Goal: Task Accomplishment & Management: Complete application form

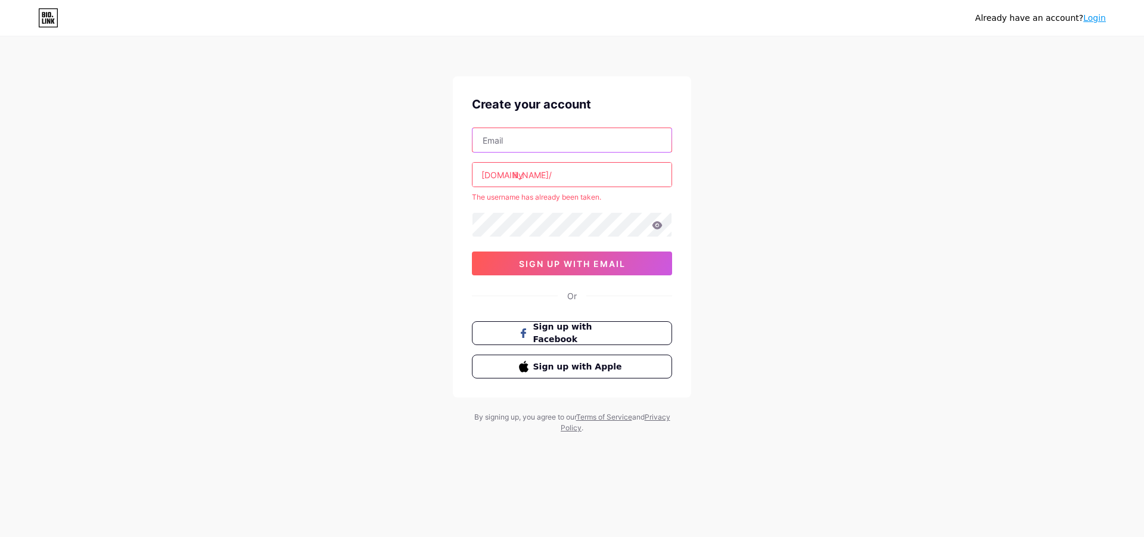
click at [609, 147] on input "text" at bounding box center [572, 140] width 199 height 24
type input "[EMAIL_ADDRESS][DOMAIN_NAME]"
click at [582, 179] on input "lily" at bounding box center [572, 175] width 199 height 24
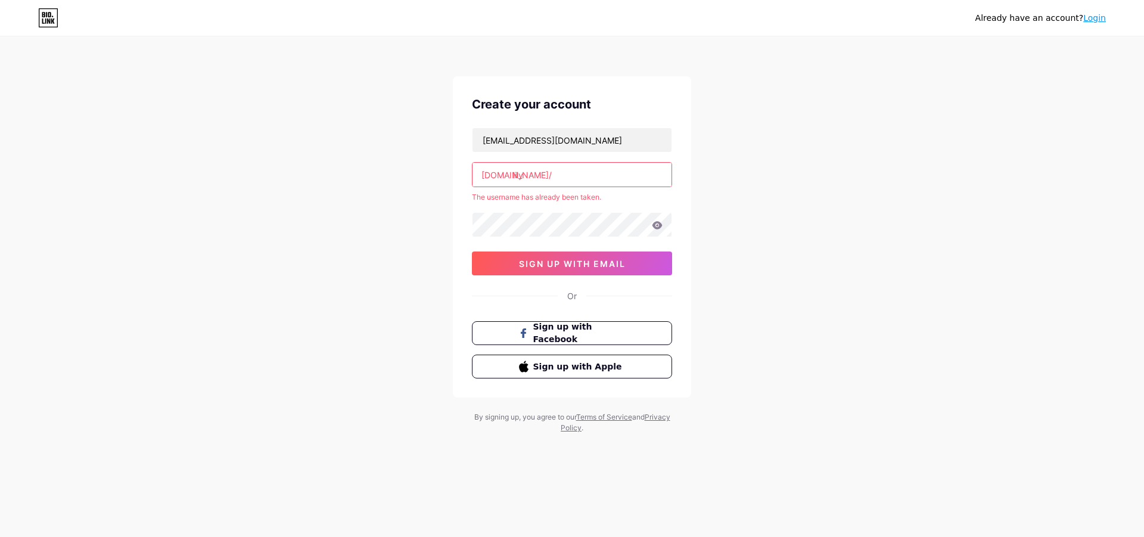
click at [573, 178] on input "lily" at bounding box center [572, 175] width 199 height 24
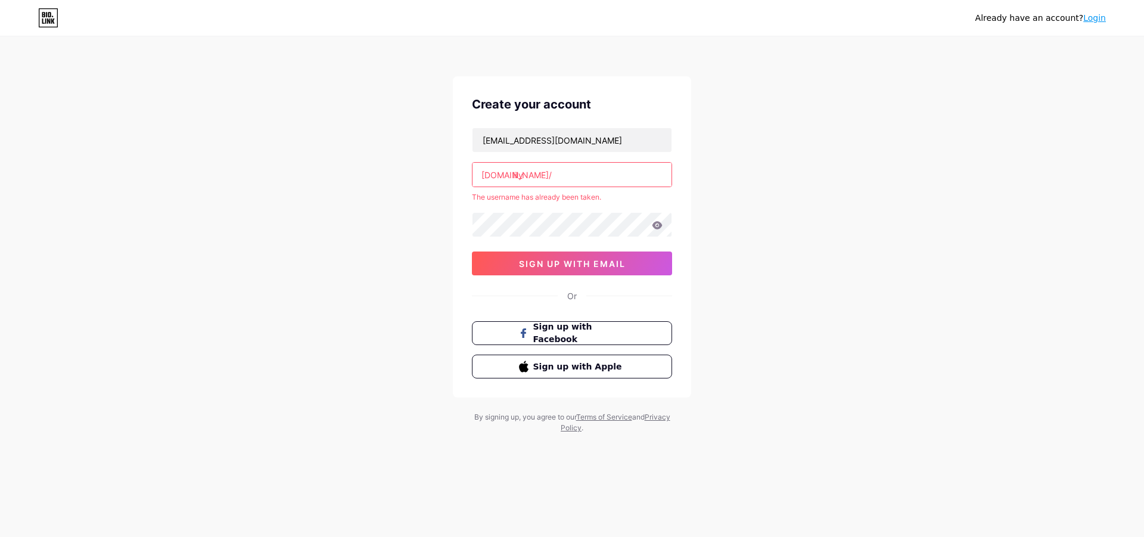
click at [573, 178] on input "lily" at bounding box center [572, 175] width 199 height 24
drag, startPoint x: 473, startPoint y: 185, endPoint x: 498, endPoint y: 186, distance: 25.1
click at [472, 186] on div "lily" at bounding box center [572, 174] width 200 height 25
drag, startPoint x: 485, startPoint y: 180, endPoint x: 562, endPoint y: 172, distance: 77.9
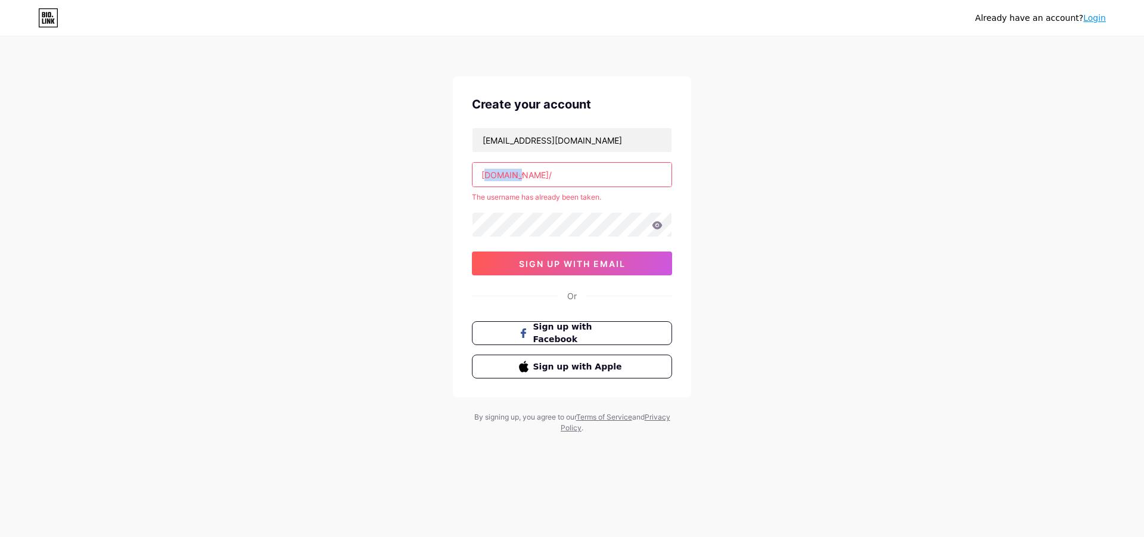
click at [563, 171] on div "[DOMAIN_NAME]/ lily" at bounding box center [572, 174] width 200 height 25
click at [561, 173] on input "lily" at bounding box center [572, 175] width 199 height 24
drag, startPoint x: 558, startPoint y: 175, endPoint x: 531, endPoint y: 177, distance: 27.5
click at [507, 176] on input "lily" at bounding box center [572, 175] width 199 height 24
click at [520, 177] on input "lily" at bounding box center [572, 175] width 199 height 24
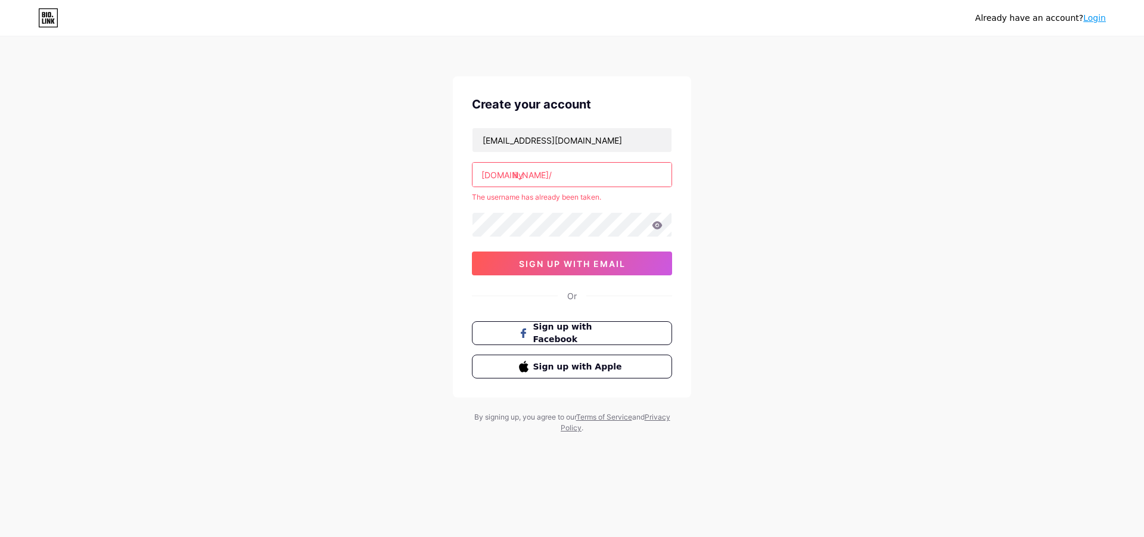
click at [511, 175] on div "[DOMAIN_NAME]/" at bounding box center [517, 175] width 70 height 13
click at [514, 170] on input "lily" at bounding box center [572, 175] width 199 height 24
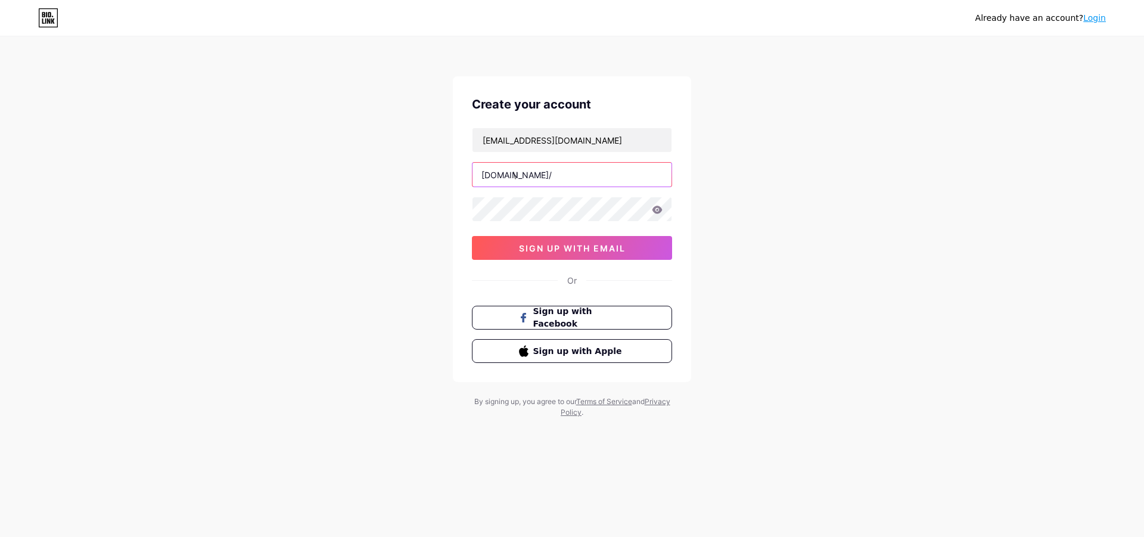
type input "\"
type input "lilyndlush"
click at [581, 258] on button "sign up with email" at bounding box center [572, 248] width 200 height 24
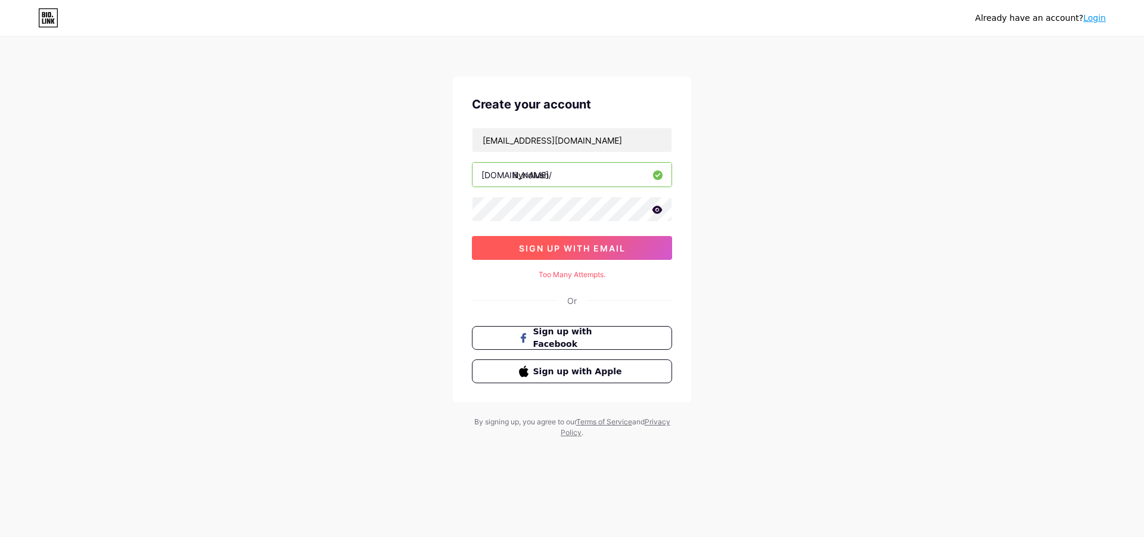
click at [586, 248] on span "sign up with email" at bounding box center [572, 248] width 107 height 10
click at [658, 207] on icon at bounding box center [658, 210] width 10 height 8
click at [561, 244] on span "sign up with email" at bounding box center [572, 248] width 107 height 10
click at [570, 371] on span "Sign up with Apple" at bounding box center [580, 371] width 94 height 13
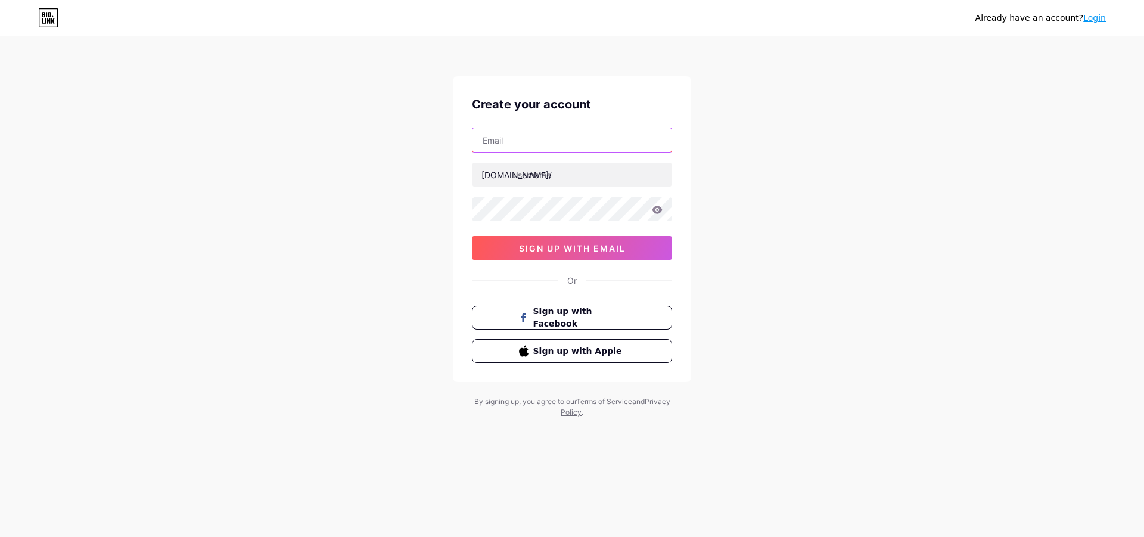
click at [507, 136] on input "text" at bounding box center [572, 140] width 199 height 24
click at [545, 152] on input "pa'" at bounding box center [572, 140] width 199 height 24
type input "[EMAIL_ADDRESS][DOMAIN_NAME]"
click at [543, 169] on input "text" at bounding box center [572, 175] width 199 height 24
type input "lilyndlush"
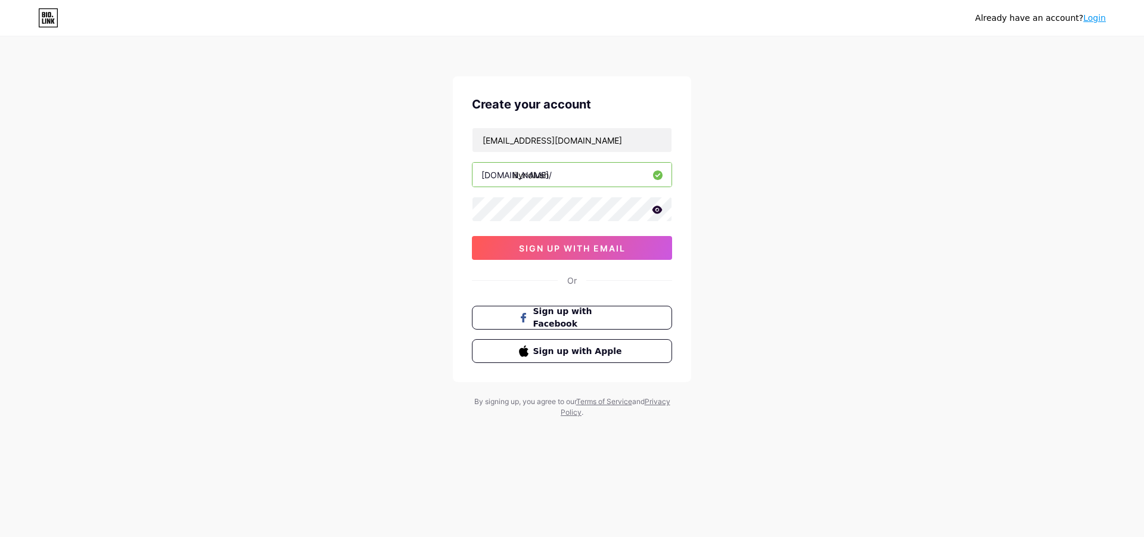
click at [660, 212] on icon at bounding box center [658, 210] width 10 height 8
click at [637, 248] on button "sign up with email" at bounding box center [572, 248] width 200 height 24
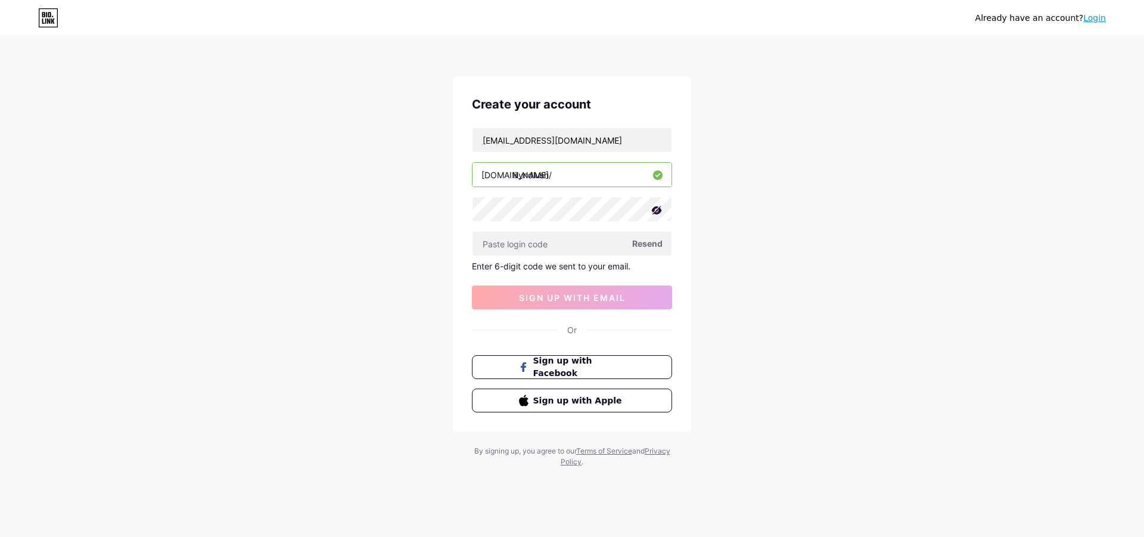
click at [650, 241] on span "Resend" at bounding box center [647, 243] width 30 height 13
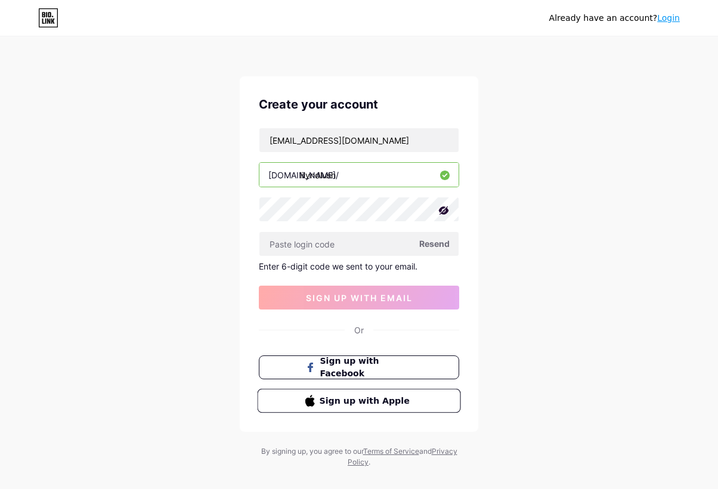
click at [348, 408] on button "Sign up with Apple" at bounding box center [358, 401] width 203 height 24
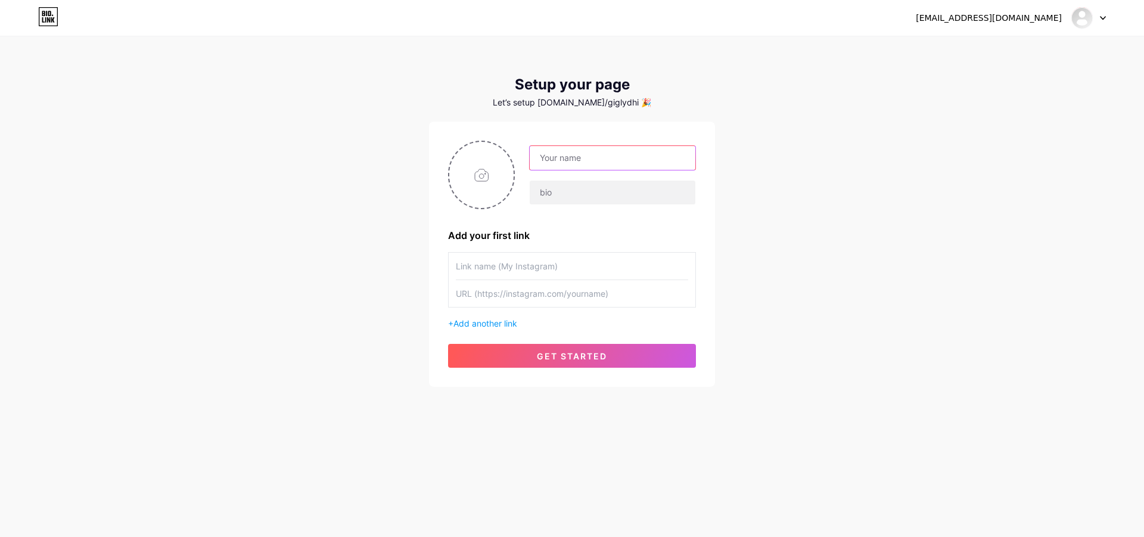
click at [581, 154] on input "text" at bounding box center [613, 158] width 166 height 24
click at [555, 265] on input "text" at bounding box center [572, 266] width 232 height 27
paste input "joyjargallery01"
type input "joyjargallery01"
click at [587, 163] on input "text" at bounding box center [613, 158] width 166 height 24
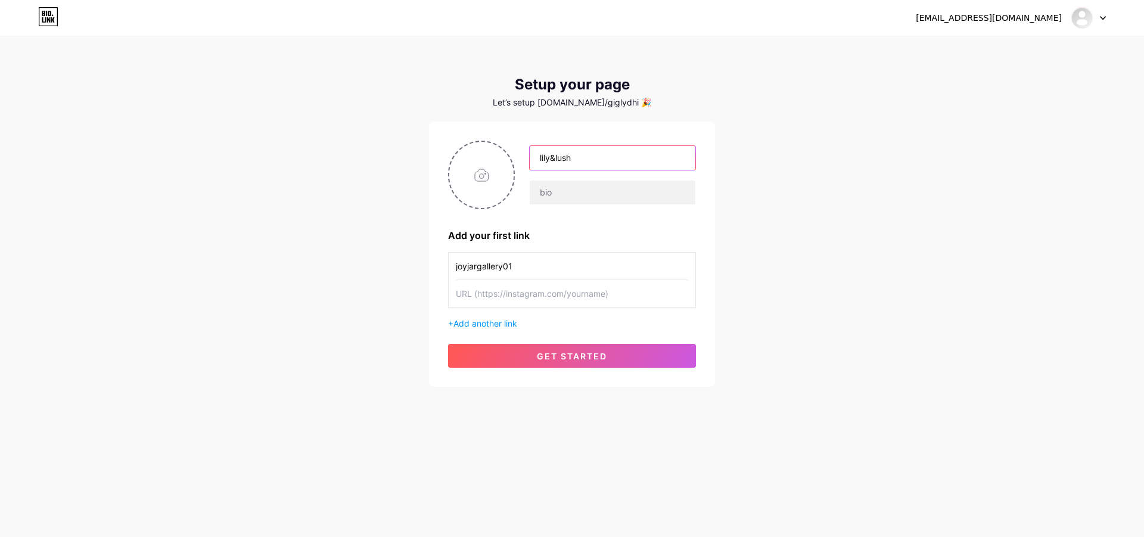
type input "lily&lush"
click at [579, 284] on input "text" at bounding box center [572, 293] width 232 height 27
paste input "[URL][DOMAIN_NAME]"
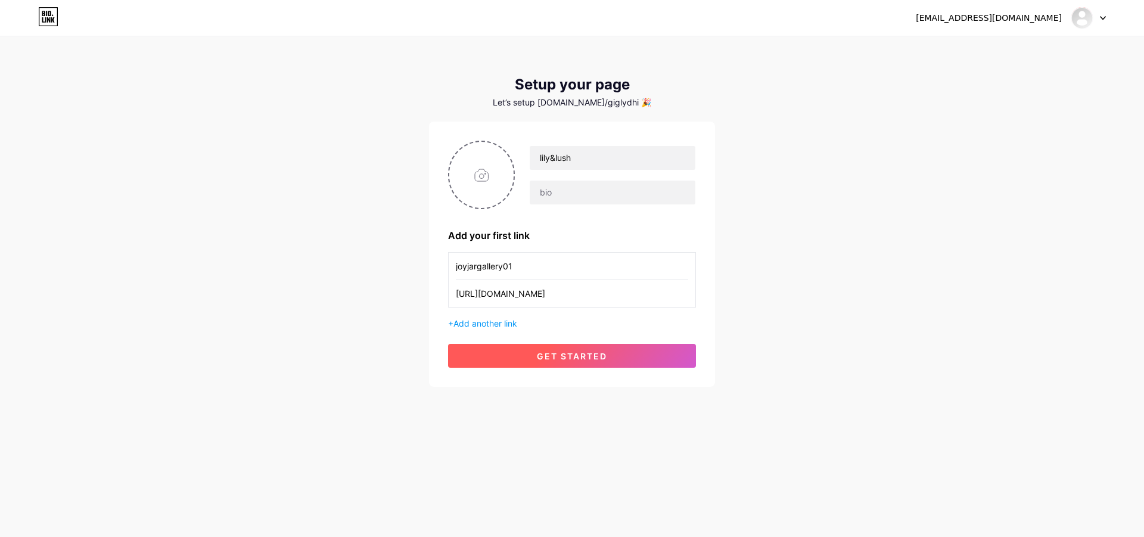
type input "[URL][DOMAIN_NAME]"
click at [576, 356] on span "get started" at bounding box center [572, 356] width 70 height 10
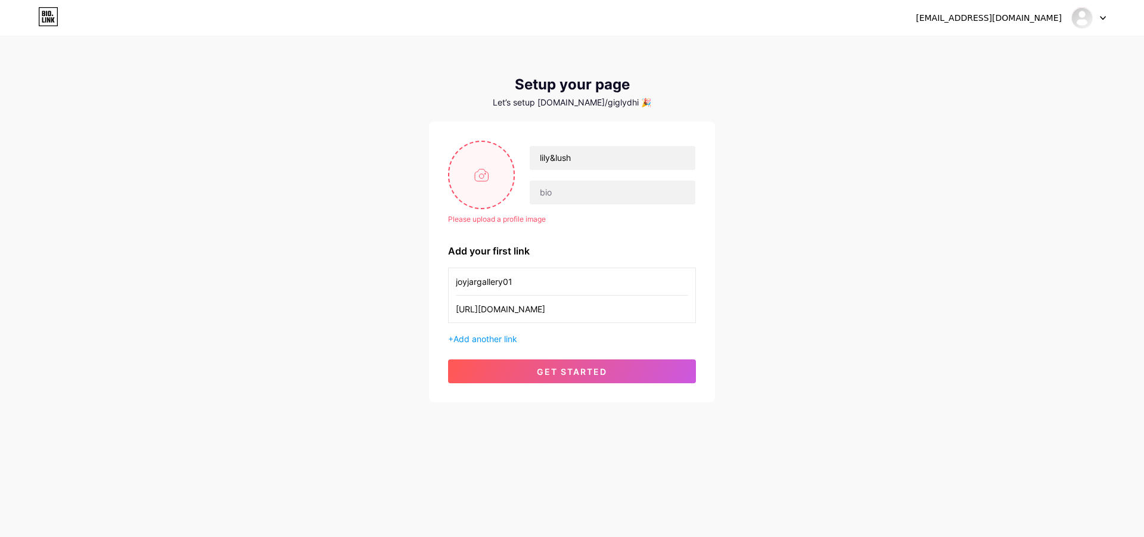
click at [481, 181] on input "file" at bounding box center [481, 175] width 64 height 66
click at [469, 178] on input "file" at bounding box center [481, 175] width 64 height 66
type input "C:\fakepath\34338bd00393c046ac6bd896b0fb9a3f.jpg"
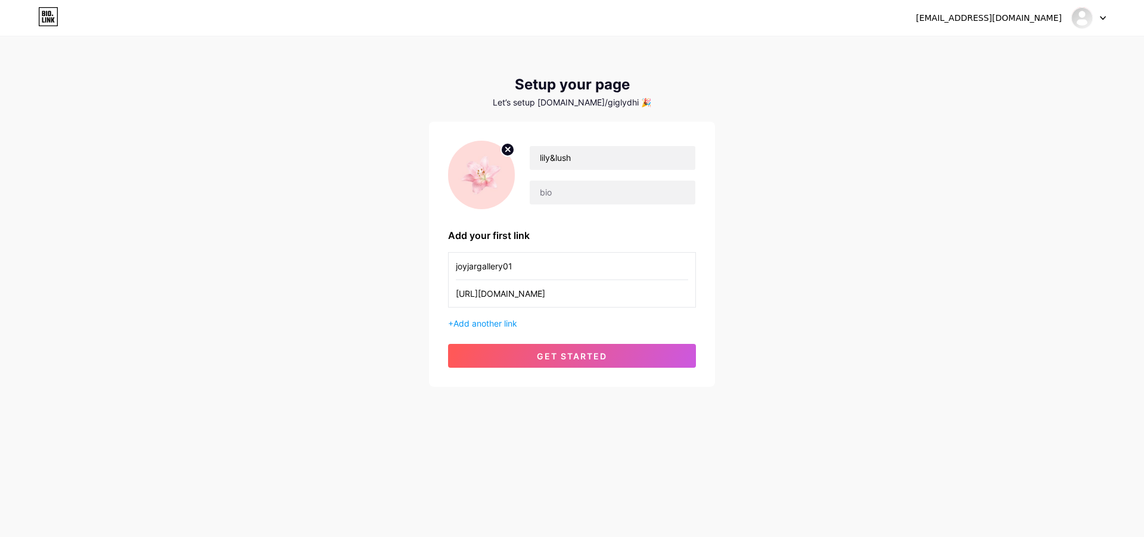
click at [565, 293] on input "[URL][DOMAIN_NAME]" at bounding box center [572, 293] width 232 height 27
click at [566, 293] on input "[URL][DOMAIN_NAME]" at bounding box center [572, 293] width 232 height 27
click at [566, 294] on input "[URL][DOMAIN_NAME]" at bounding box center [572, 293] width 232 height 27
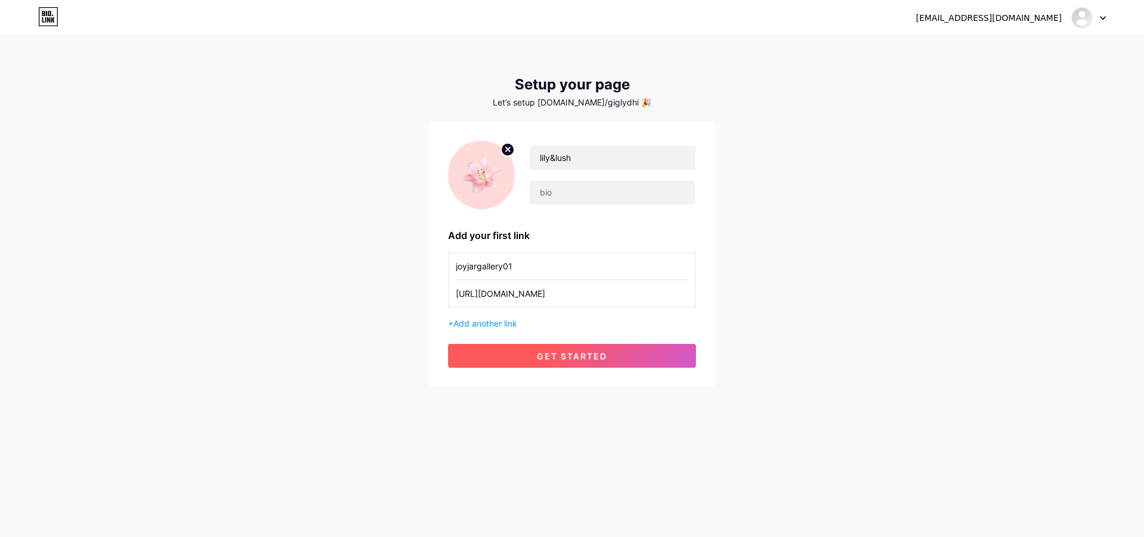
click at [558, 364] on button "get started" at bounding box center [572, 356] width 248 height 24
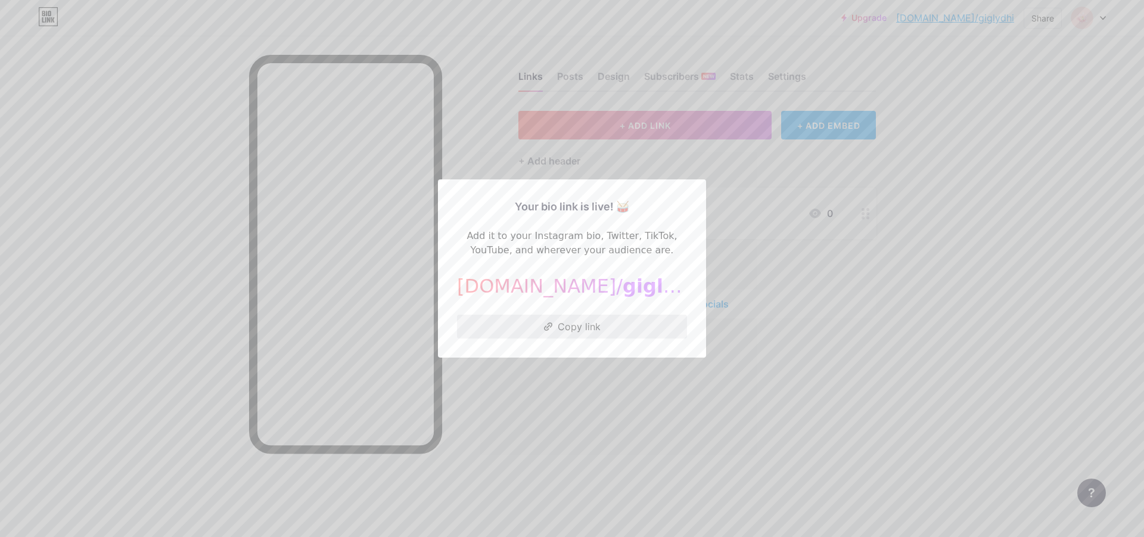
click at [573, 331] on button "Copy link" at bounding box center [572, 327] width 230 height 24
click at [659, 115] on div at bounding box center [572, 268] width 1144 height 537
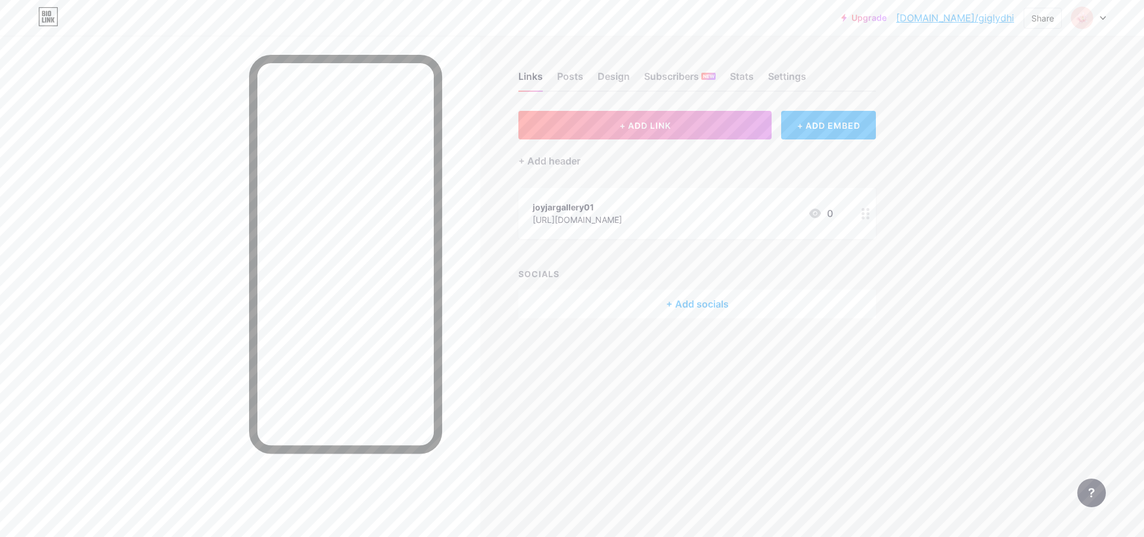
click at [985, 17] on link "[DOMAIN_NAME]/giglydhi" at bounding box center [956, 18] width 118 height 14
